Goal: Transaction & Acquisition: Purchase product/service

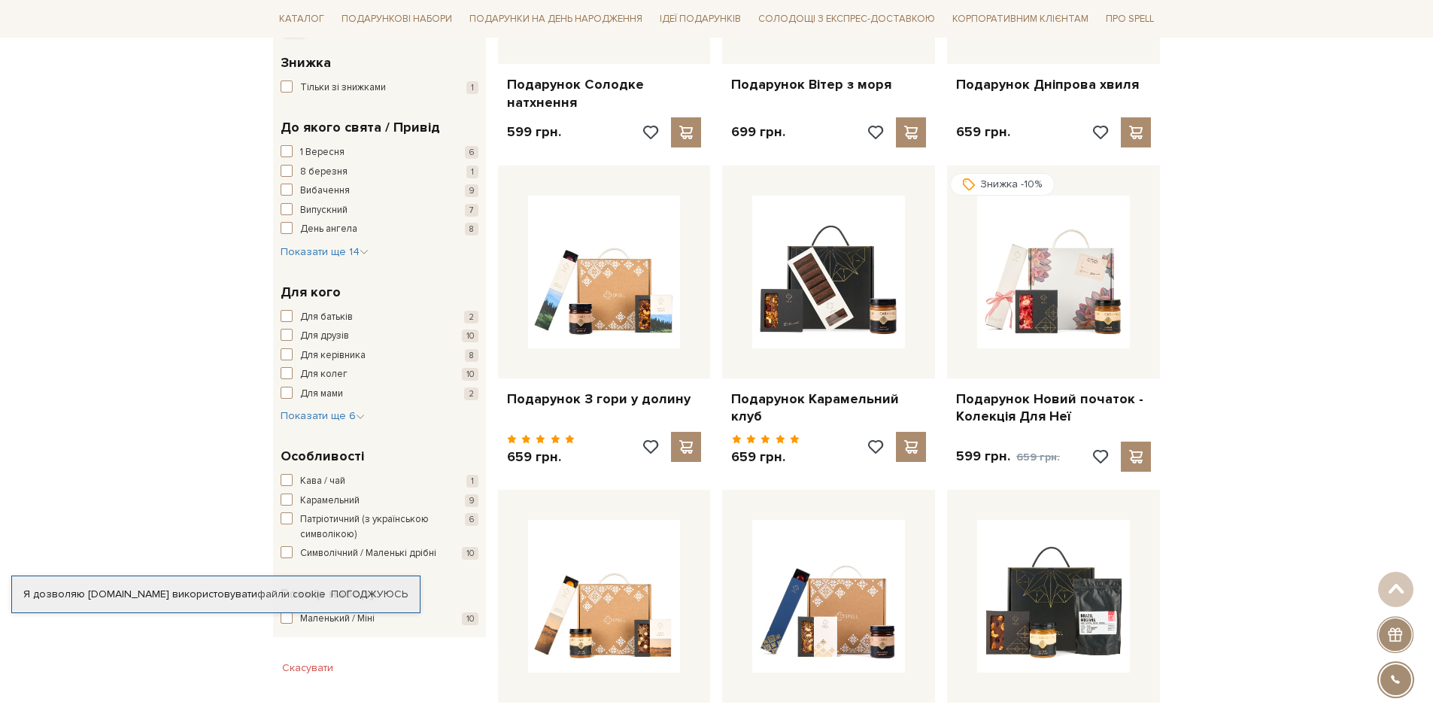
scroll to position [526, 0]
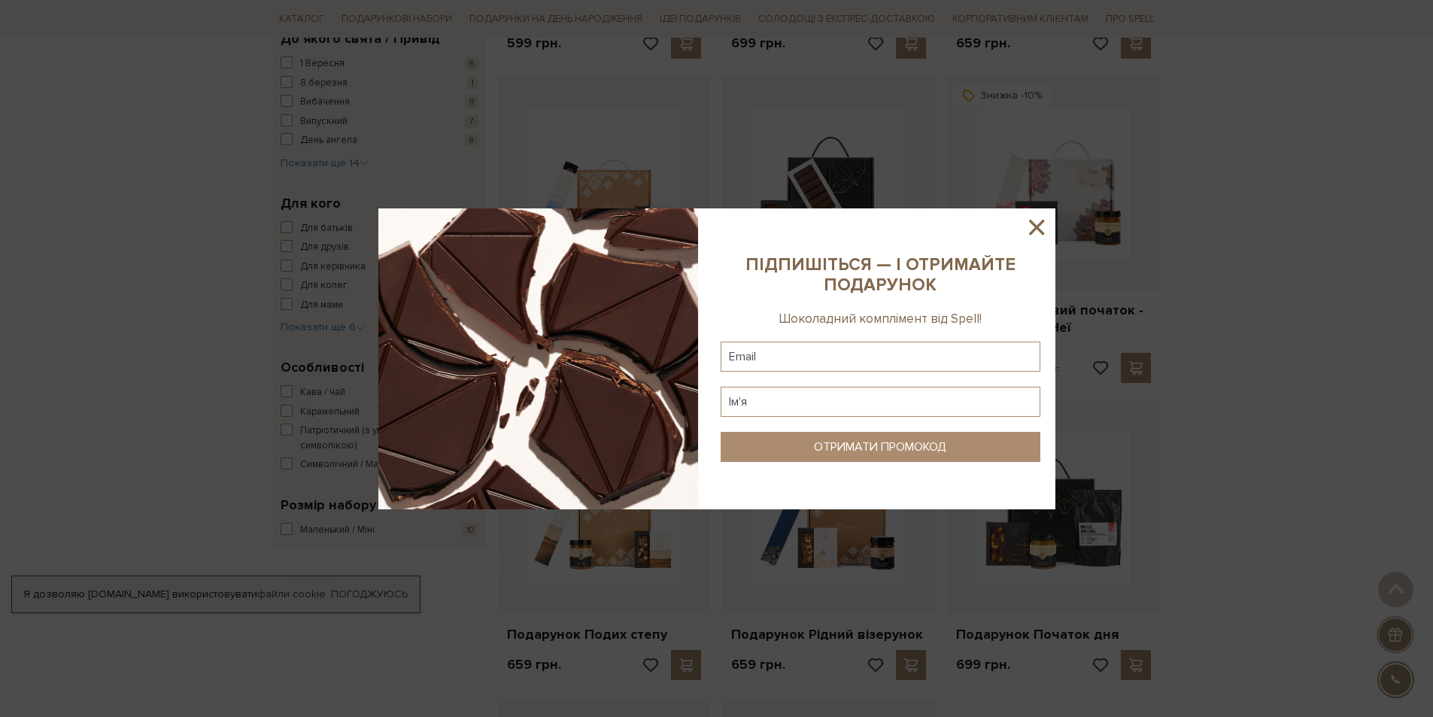
click at [1029, 229] on icon at bounding box center [1036, 227] width 26 height 26
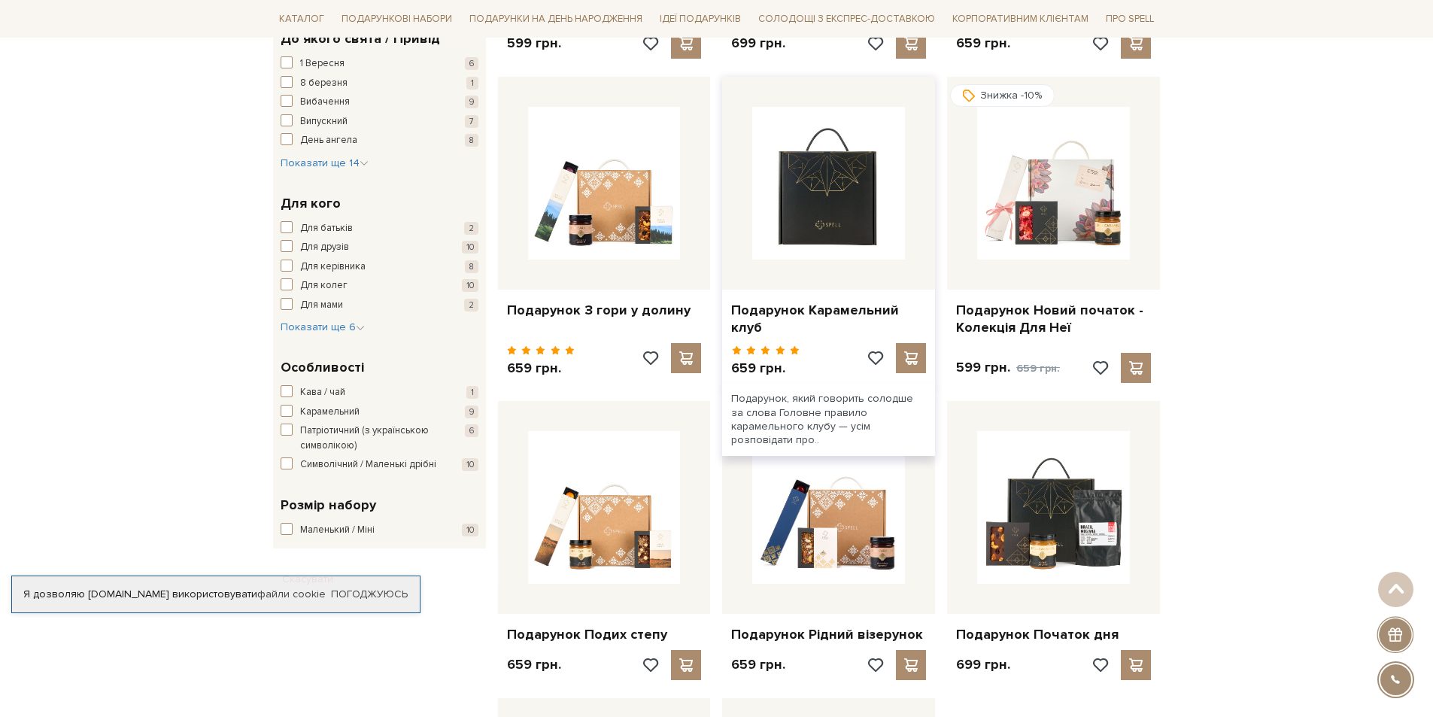
click at [801, 194] on img at bounding box center [828, 183] width 153 height 153
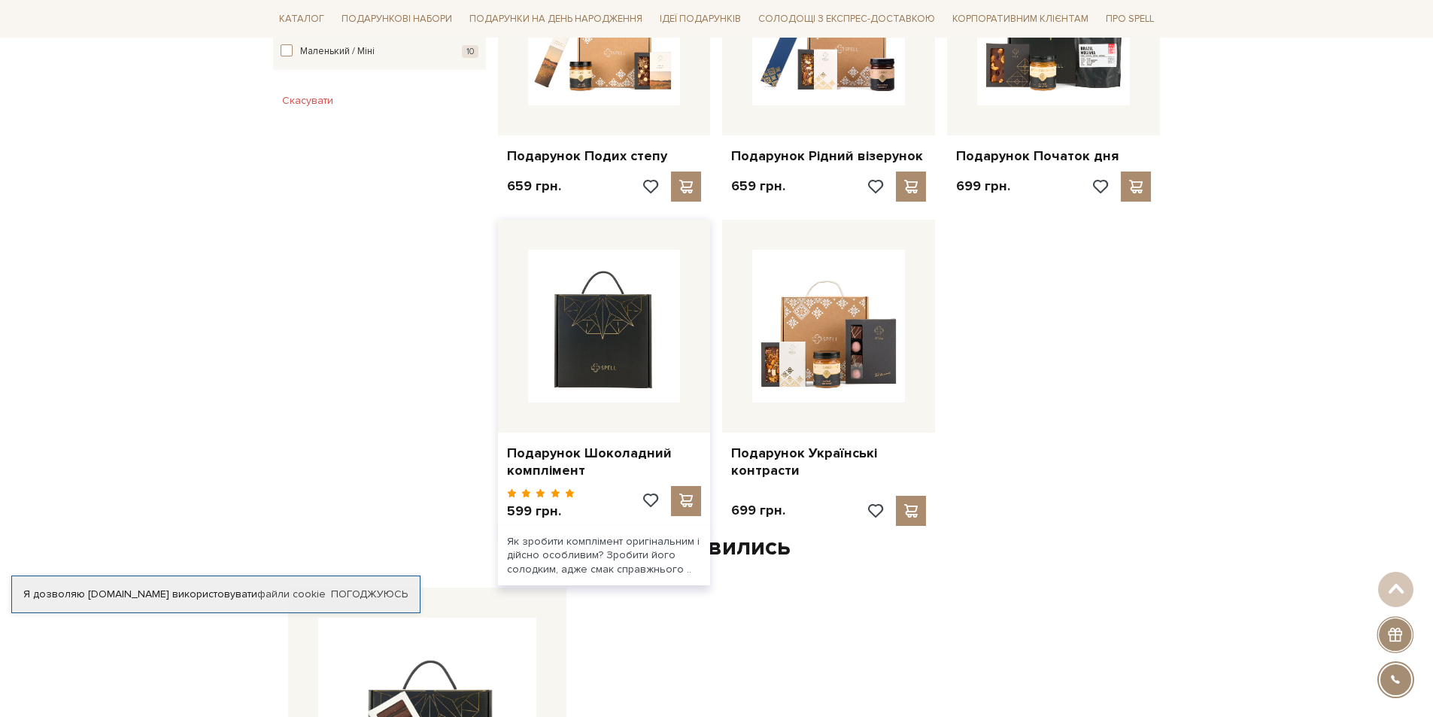
click at [606, 284] on img at bounding box center [604, 326] width 153 height 153
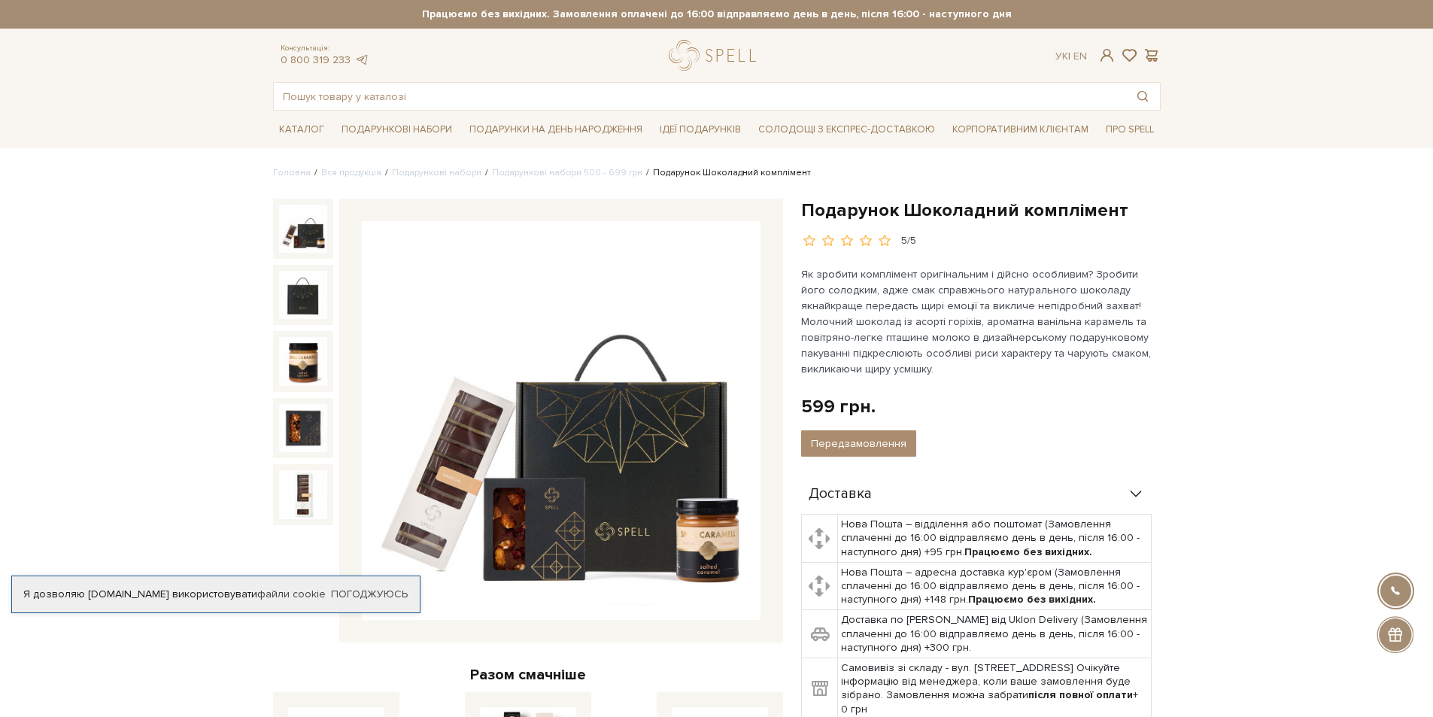
click at [1169, 398] on div "Подарунок Шоколадний комплімент 5/5 599 грн. Оплата частинами: Немає в наявност…" at bounding box center [981, 622] width 378 height 846
click at [614, 484] on img at bounding box center [561, 420] width 399 height 399
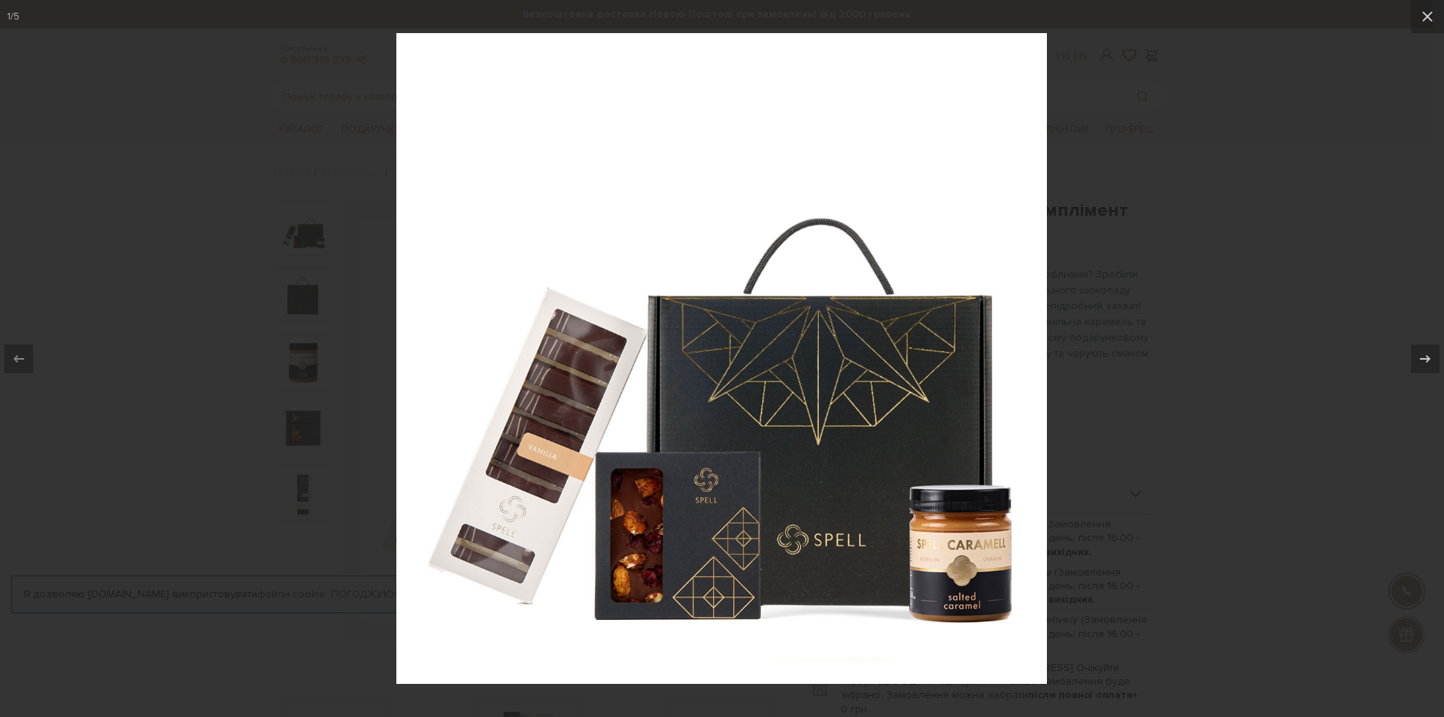
click at [1173, 646] on div at bounding box center [722, 358] width 1444 height 717
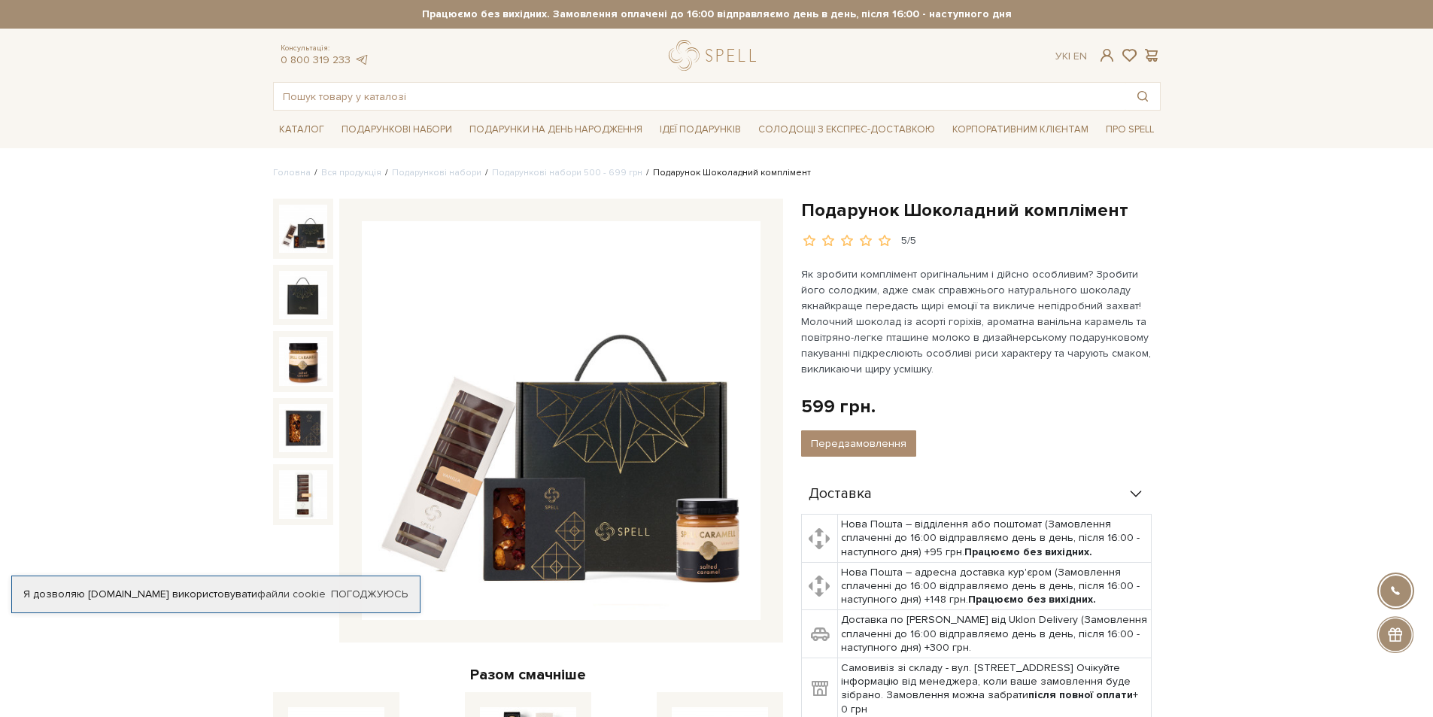
click at [1161, 394] on div "Подарунок Шоколадний комплімент 5/5 599 грн. Оплата частинами: Немає в наявност…" at bounding box center [981, 622] width 378 height 846
